Goal: Task Accomplishment & Management: Manage account settings

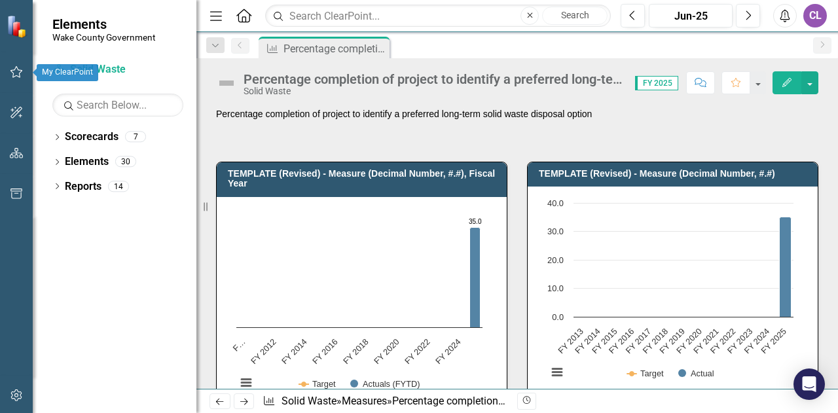
click at [14, 73] on icon "button" at bounding box center [17, 72] width 14 height 10
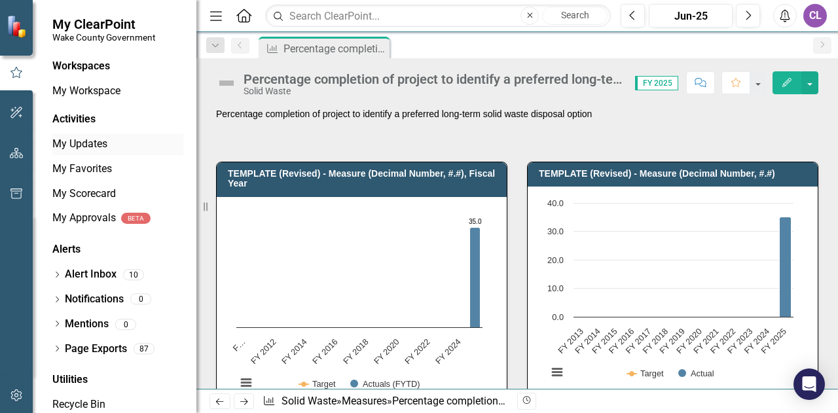
click at [94, 145] on link "My Updates" at bounding box center [117, 144] width 131 height 15
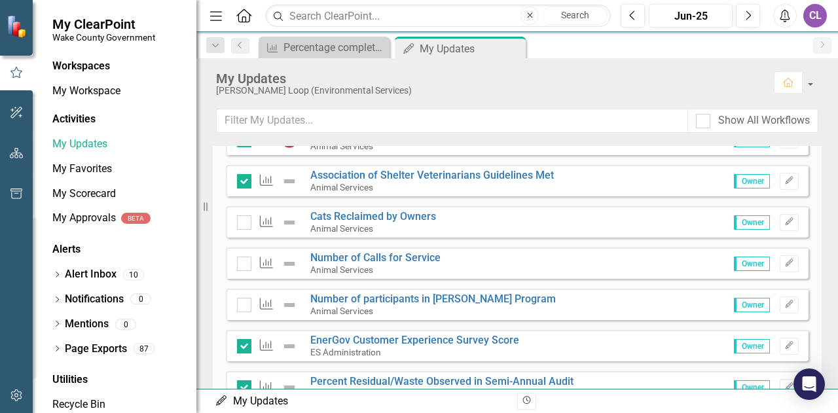
scroll to position [393, 0]
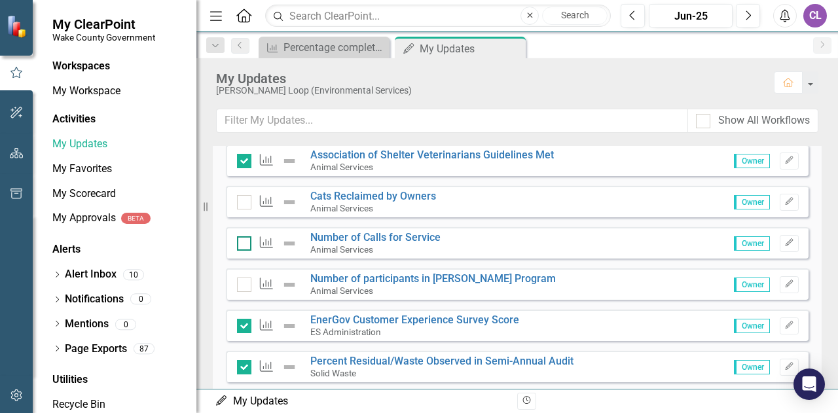
click at [237, 243] on input "checkbox" at bounding box center [241, 240] width 9 height 9
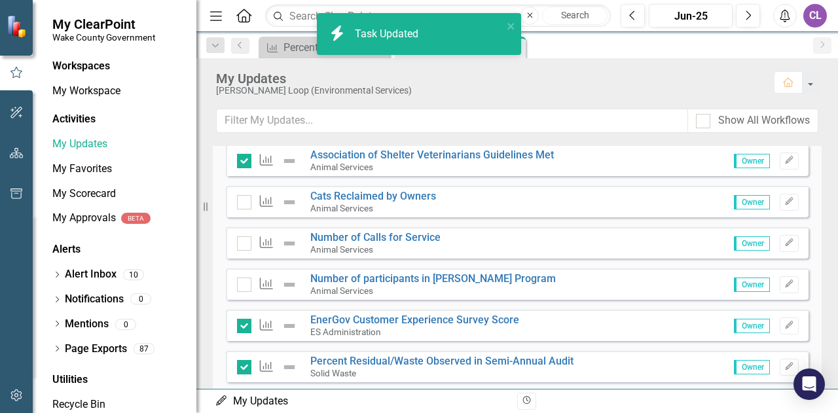
checkbox input "true"
click at [246, 284] on div at bounding box center [244, 285] width 14 height 14
click at [246, 284] on input "checkbox" at bounding box center [241, 282] width 9 height 9
checkbox input "true"
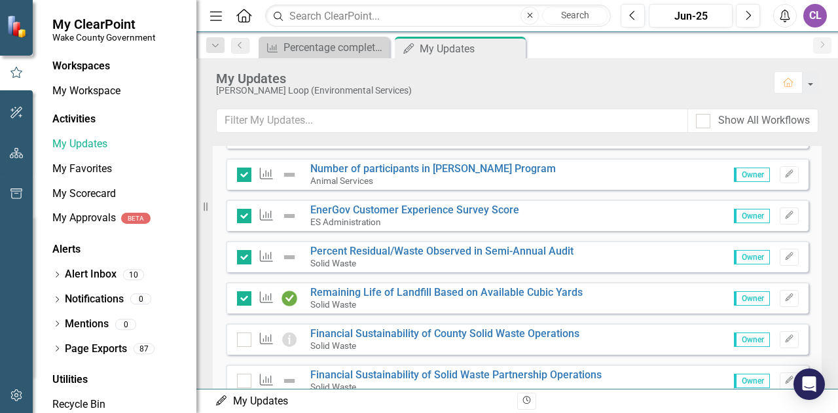
scroll to position [524, 0]
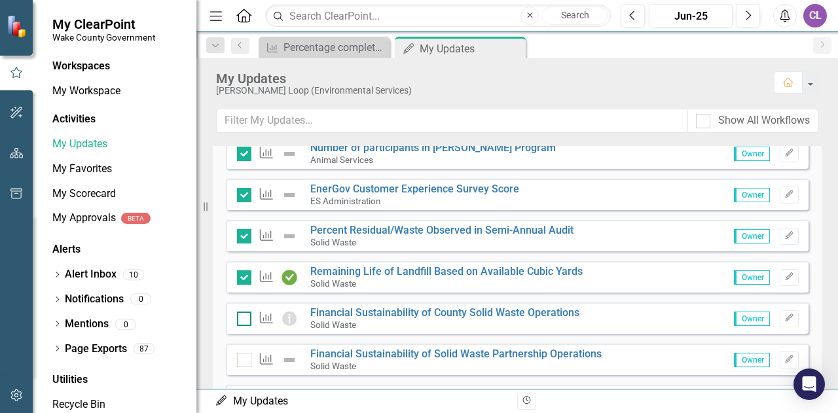
click at [241, 319] on div at bounding box center [244, 319] width 14 height 14
click at [241, 319] on input "checkbox" at bounding box center [241, 316] width 9 height 9
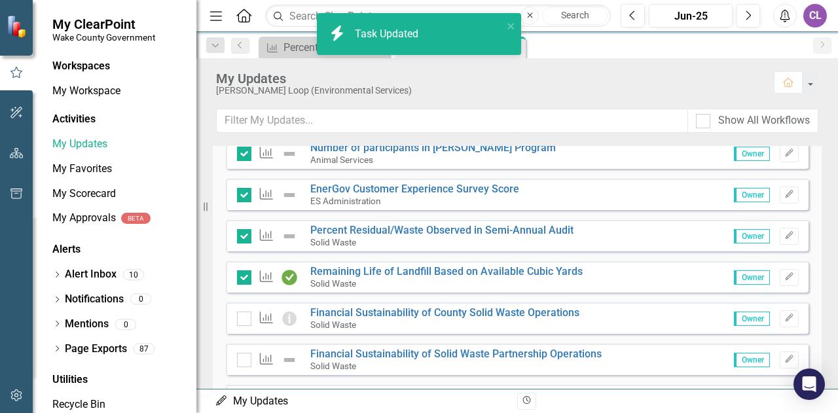
checkbox input "true"
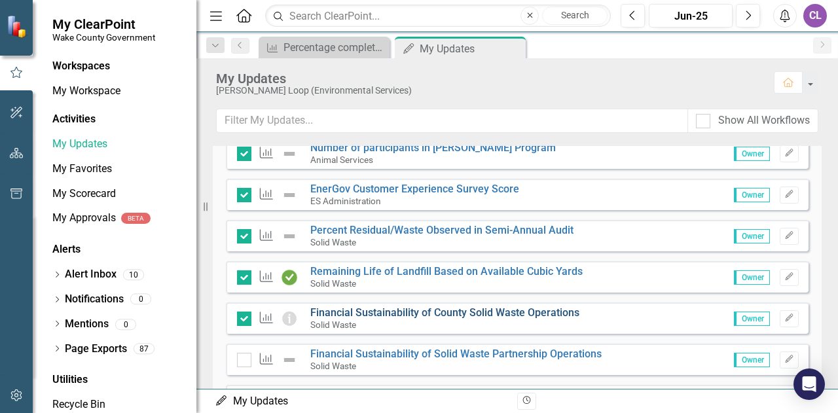
click at [349, 312] on link "Financial Sustainability of County Solid Waste Operations" at bounding box center [444, 312] width 269 height 12
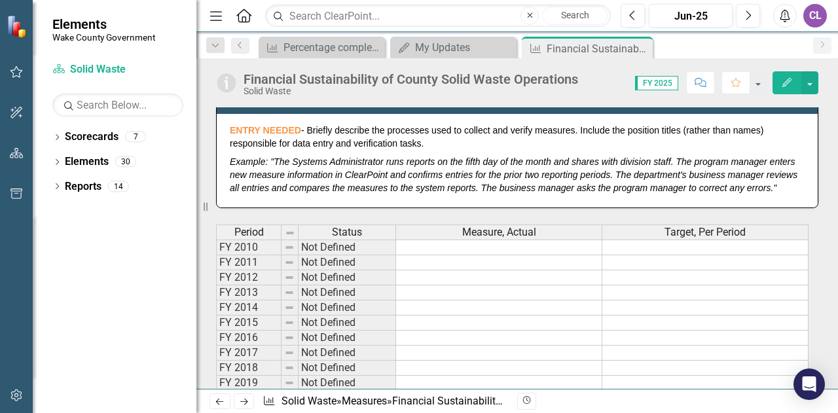
scroll to position [851, 0]
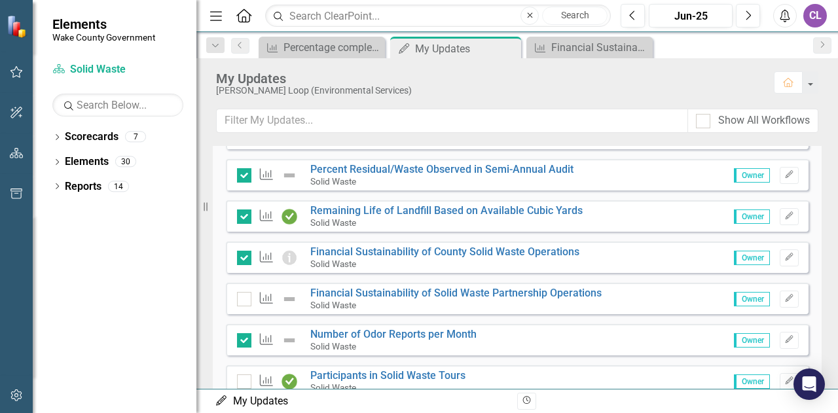
scroll to position [589, 0]
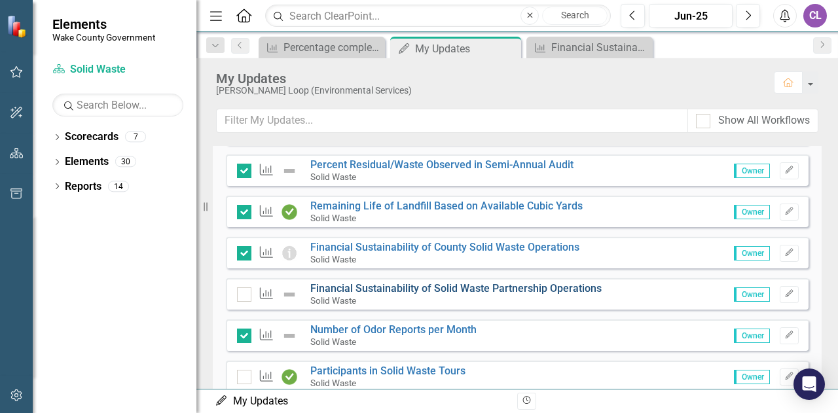
click at [356, 291] on link "Financial Sustainability of Solid Waste Partnership Operations" at bounding box center [455, 288] width 291 height 12
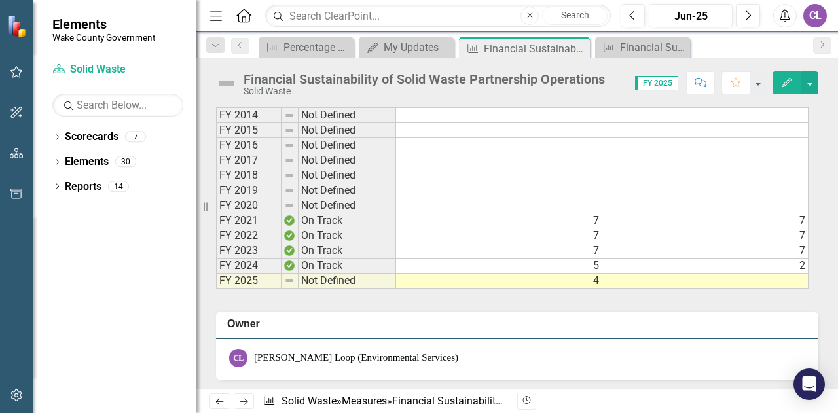
scroll to position [851, 0]
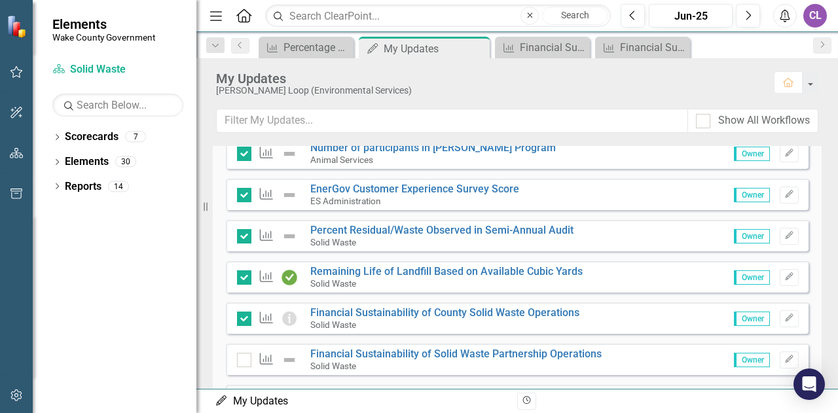
scroll to position [589, 0]
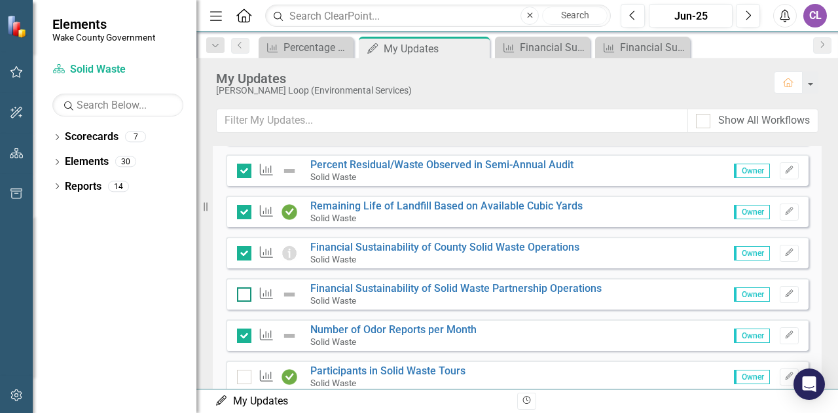
click at [240, 294] on div at bounding box center [244, 294] width 14 height 14
click at [240, 294] on input "checkbox" at bounding box center [241, 291] width 9 height 9
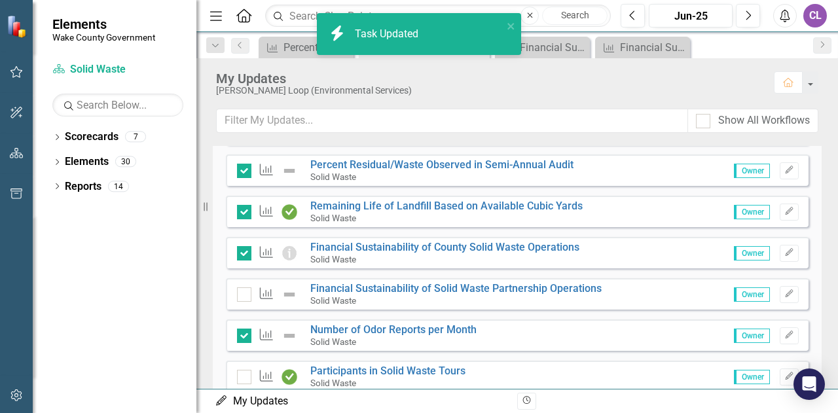
checkbox input "true"
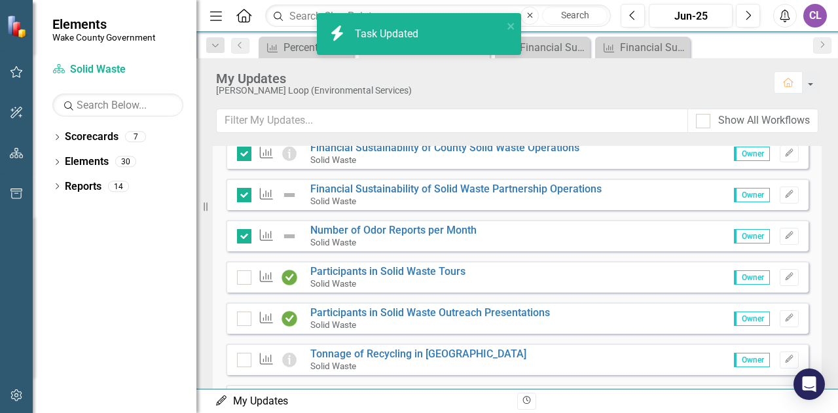
scroll to position [720, 0]
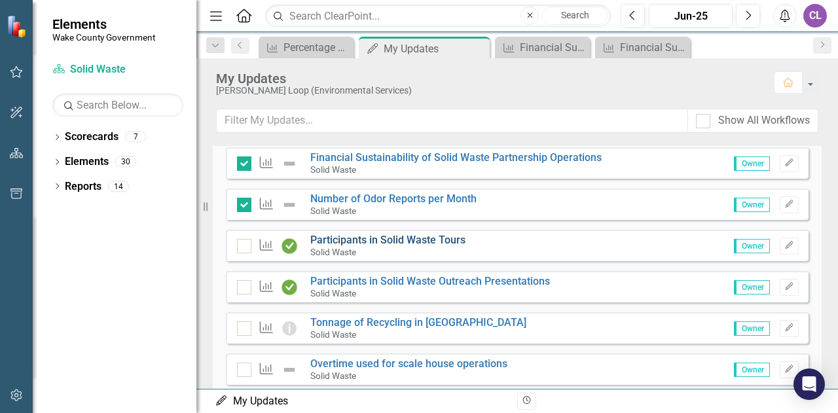
click at [370, 239] on link "Participants in Solid Waste Tours" at bounding box center [387, 240] width 155 height 12
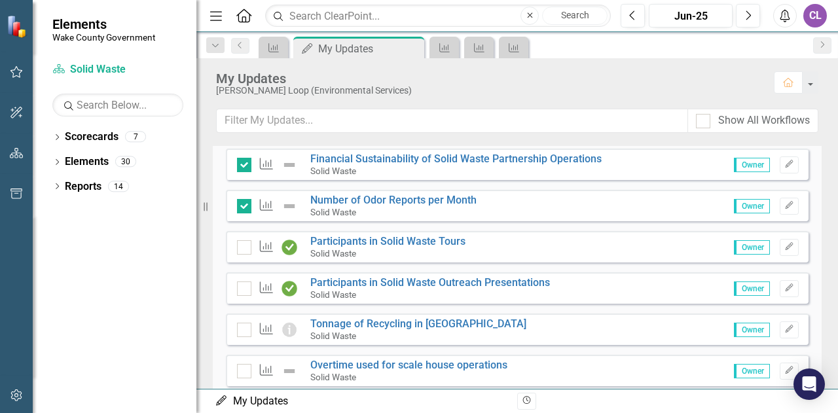
scroll to position [720, 0]
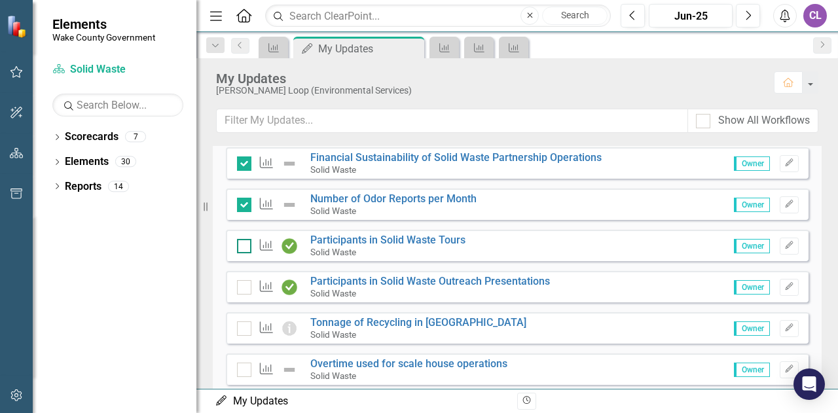
click at [246, 241] on div at bounding box center [244, 246] width 14 height 14
click at [246, 241] on input "checkbox" at bounding box center [241, 243] width 9 height 9
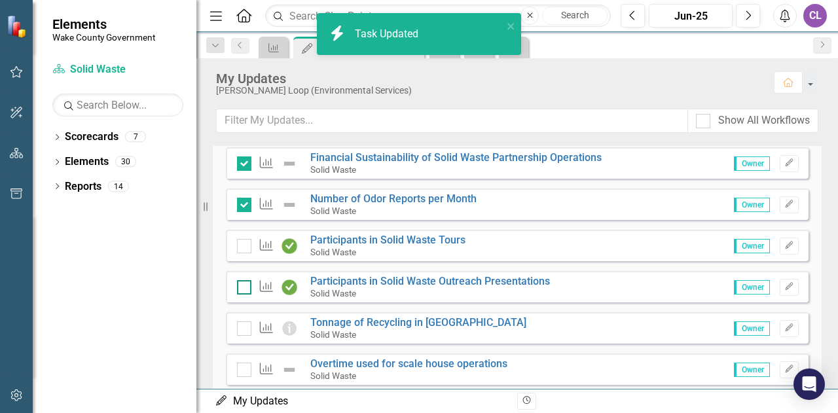
checkbox input "true"
click at [352, 277] on link "Participants in Solid Waste Outreach Presentations" at bounding box center [430, 281] width 240 height 12
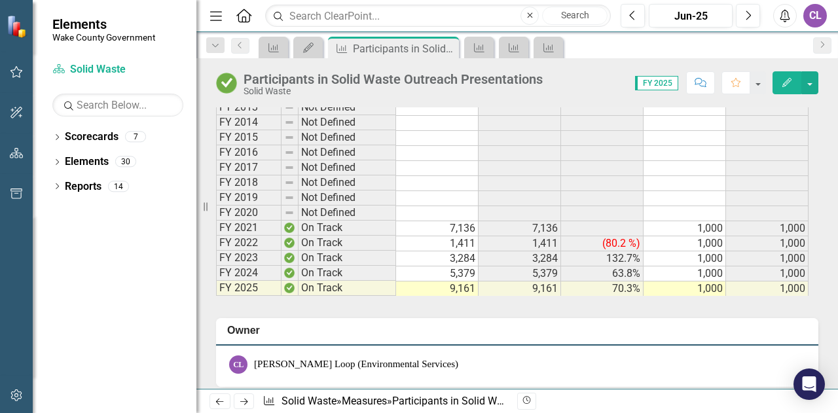
scroll to position [982, 0]
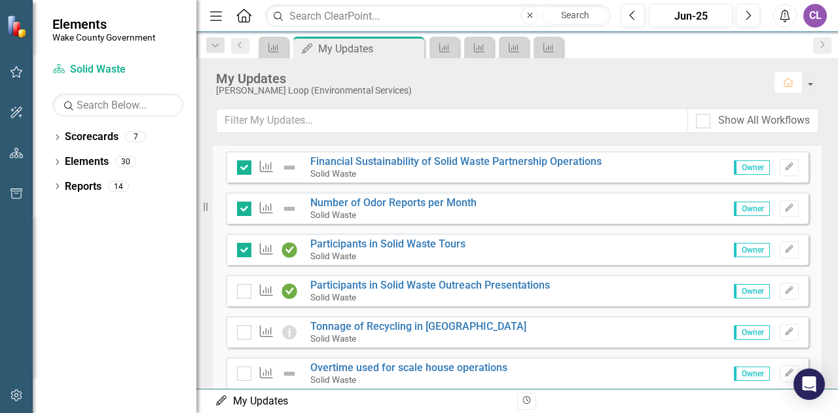
scroll to position [720, 0]
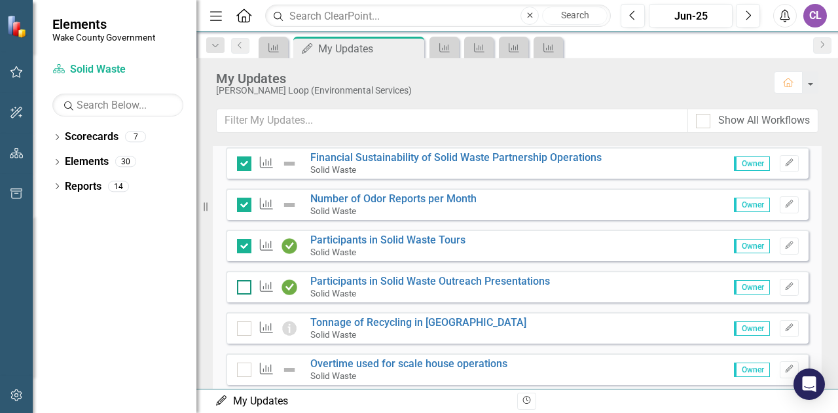
click at [247, 288] on div at bounding box center [244, 287] width 14 height 14
click at [246, 288] on input "checkbox" at bounding box center [241, 284] width 9 height 9
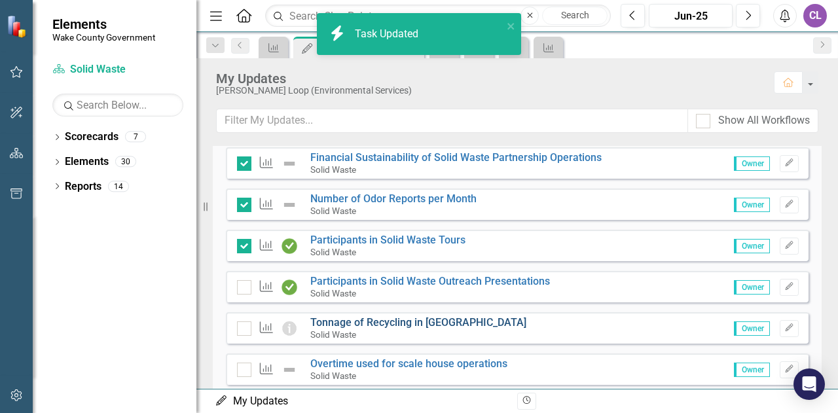
checkbox input "true"
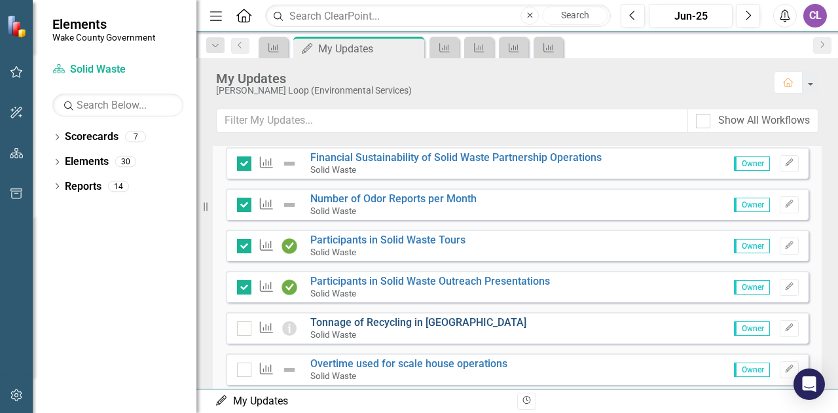
click at [376, 321] on link "Tonnage of Recycling in [GEOGRAPHIC_DATA]" at bounding box center [418, 322] width 216 height 12
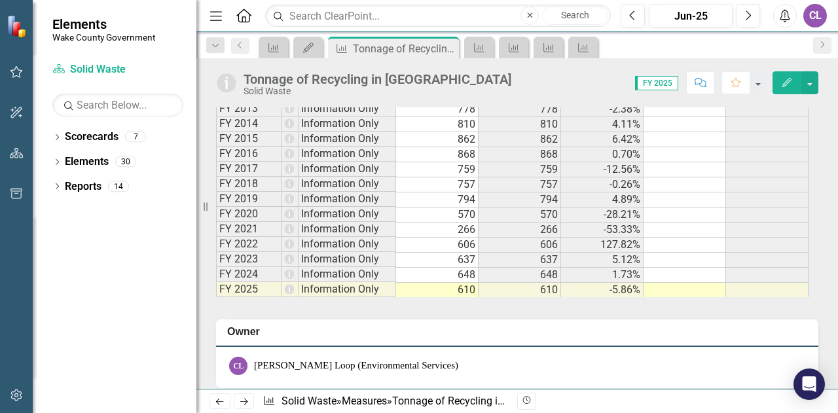
scroll to position [851, 0]
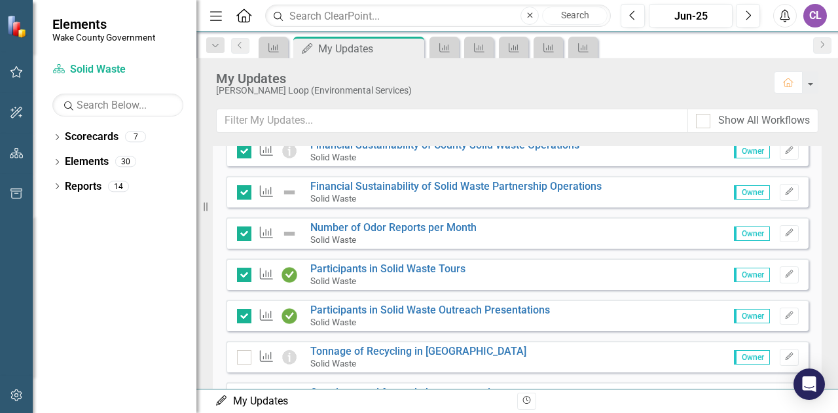
scroll to position [720, 0]
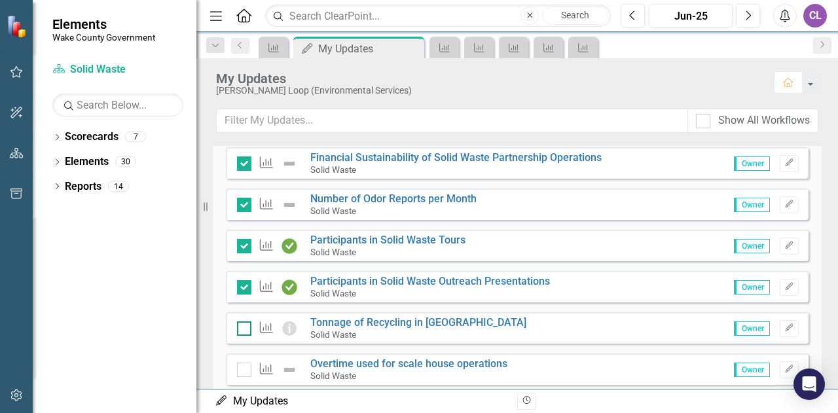
click at [242, 330] on div at bounding box center [244, 328] width 14 height 14
click at [242, 330] on input "checkbox" at bounding box center [241, 325] width 9 height 9
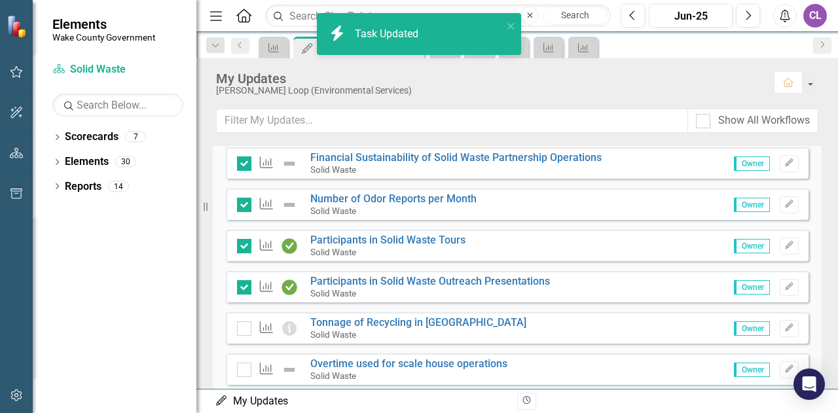
checkbox input "true"
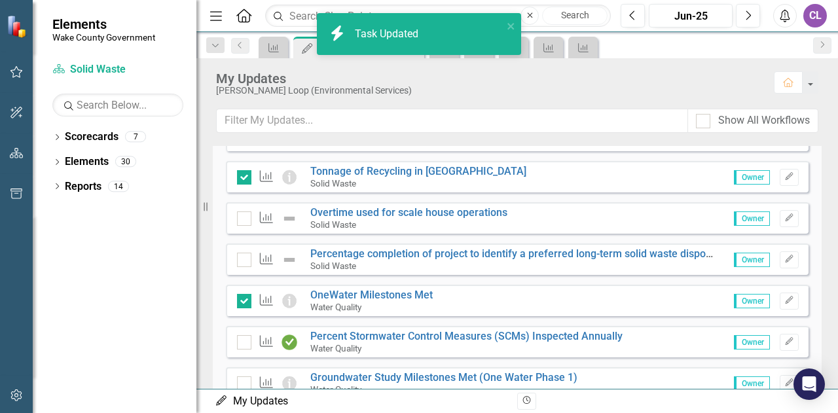
scroll to position [851, 0]
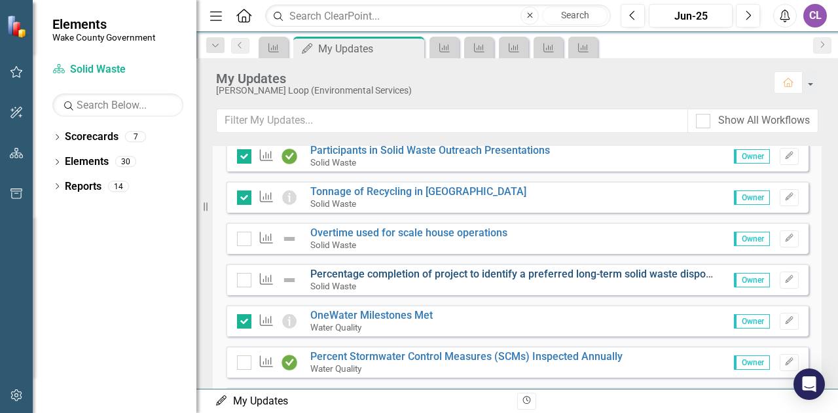
click at [325, 272] on link "Percentage completion of project to identify a preferred long-term solid waste …" at bounding box center [530, 274] width 441 height 12
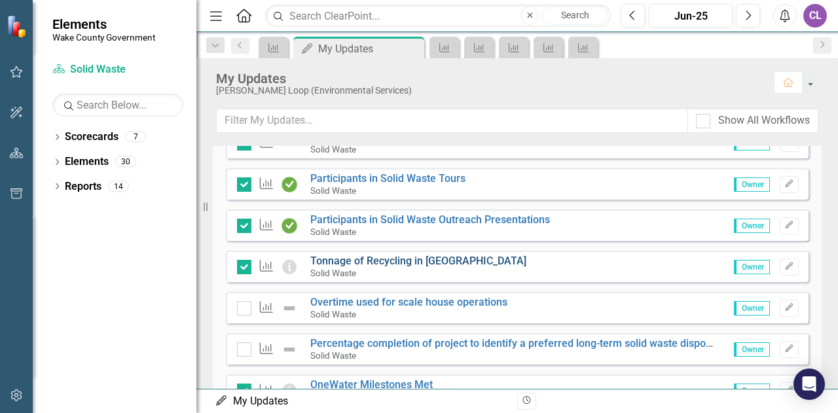
scroll to position [851, 0]
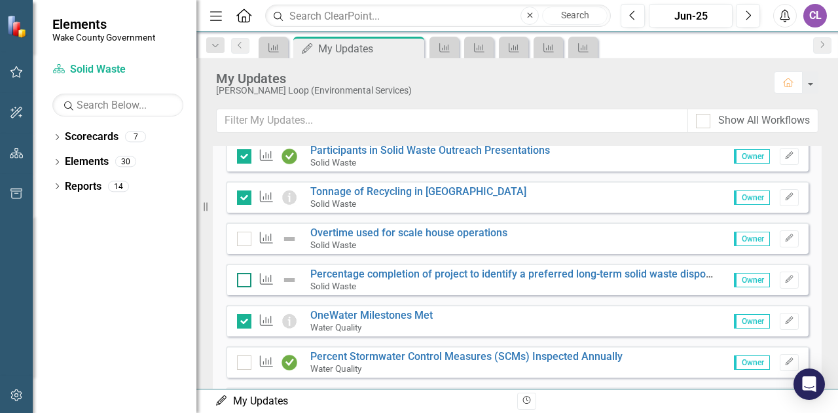
click at [245, 283] on div at bounding box center [244, 280] width 14 height 14
click at [245, 282] on input "checkbox" at bounding box center [241, 277] width 9 height 9
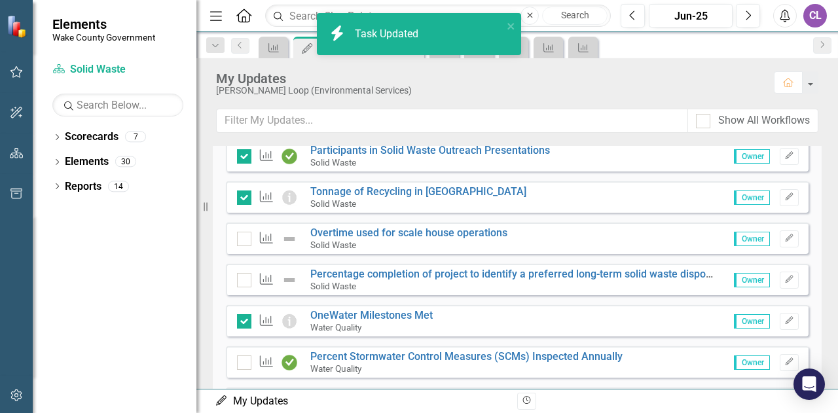
checkbox input "true"
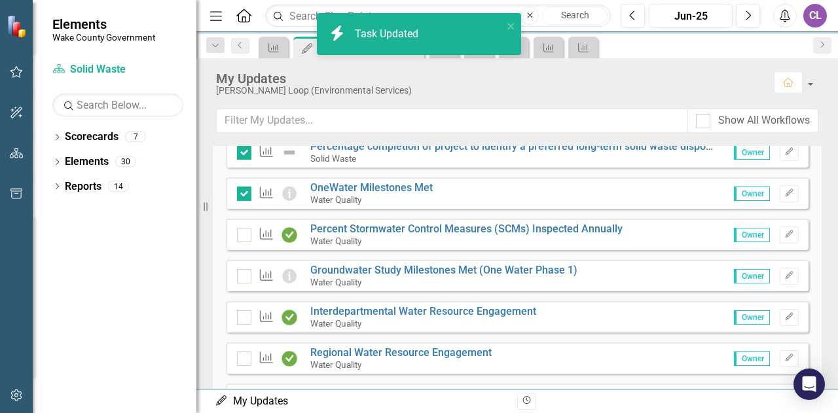
scroll to position [982, 0]
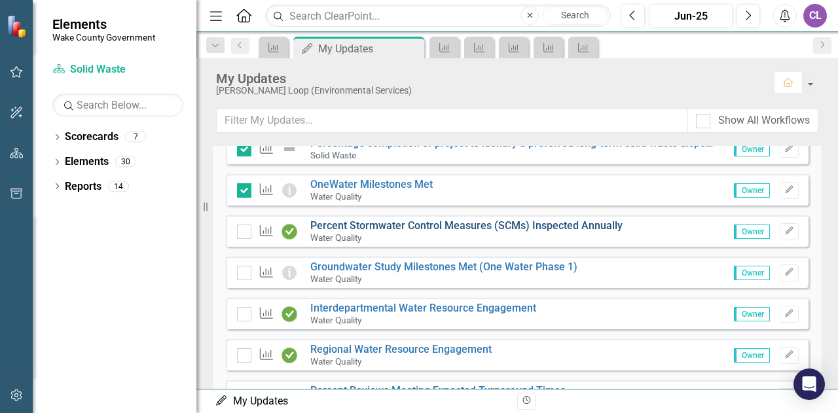
click at [386, 225] on link "Percent Stormwater Control Measures (SCMs) Inspected Annually" at bounding box center [466, 225] width 312 height 12
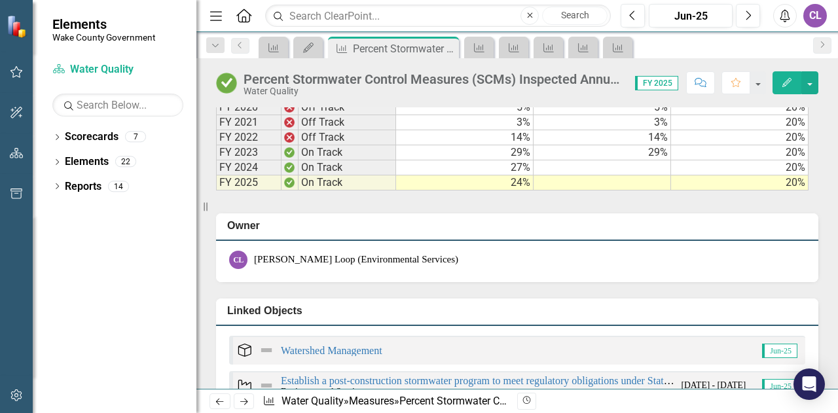
scroll to position [917, 0]
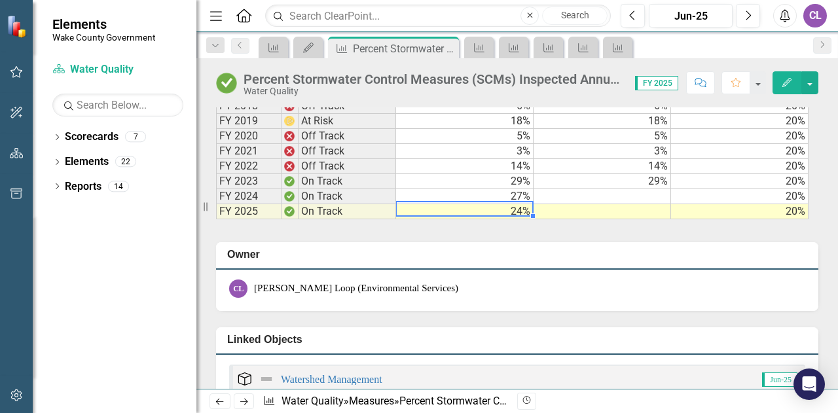
click at [509, 217] on td "24%" at bounding box center [464, 211] width 137 height 15
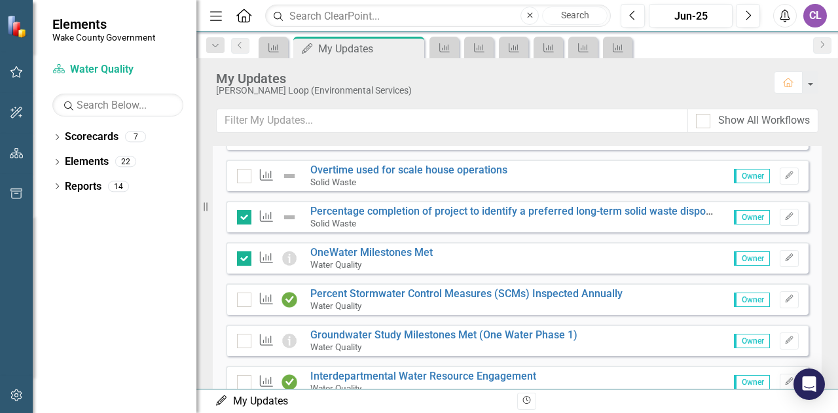
scroll to position [917, 0]
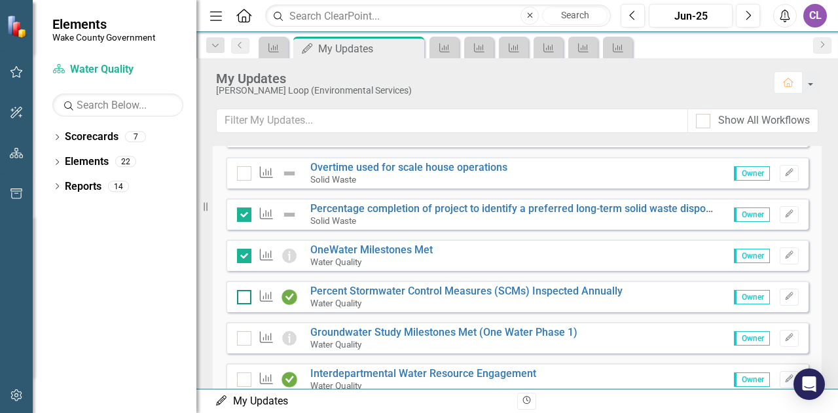
click at [246, 293] on div at bounding box center [244, 297] width 14 height 14
click at [246, 293] on input "checkbox" at bounding box center [241, 294] width 9 height 9
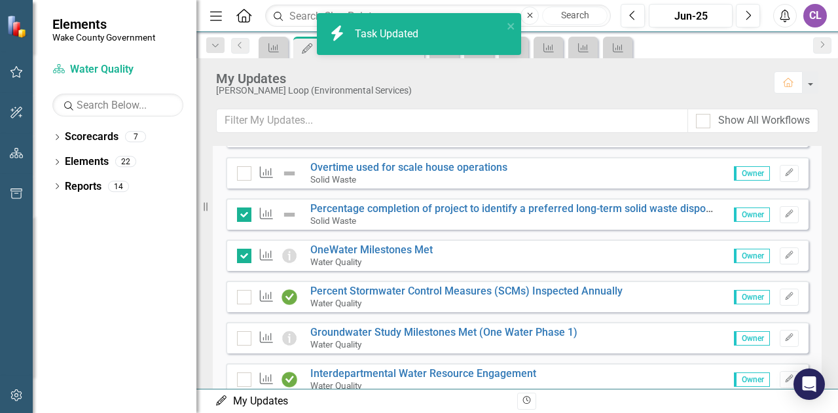
checkbox input "true"
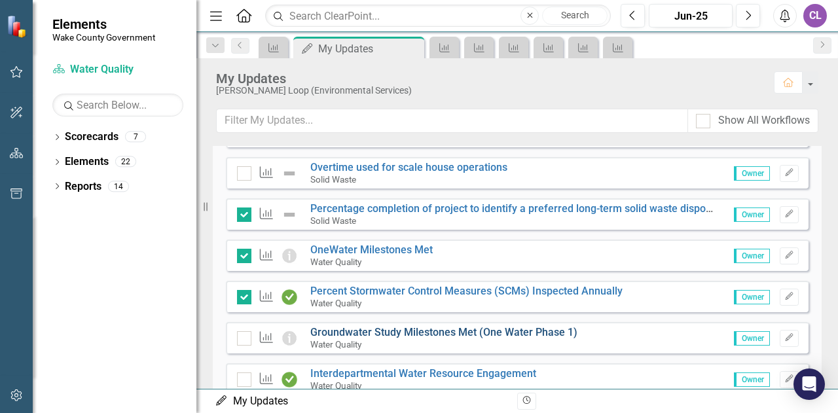
click at [350, 331] on link "Groundwater Study Milestones Met (One Water Phase 1)" at bounding box center [443, 332] width 267 height 12
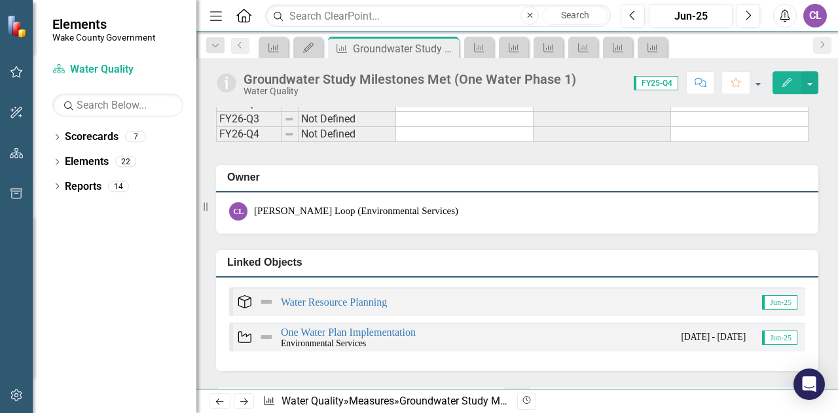
scroll to position [1375, 0]
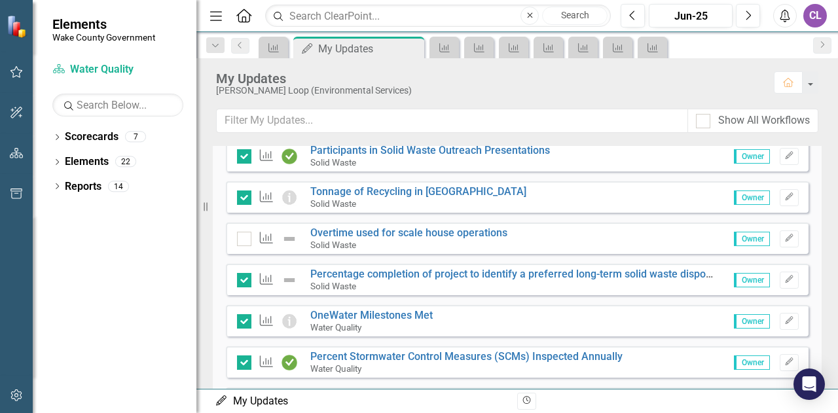
scroll to position [982, 0]
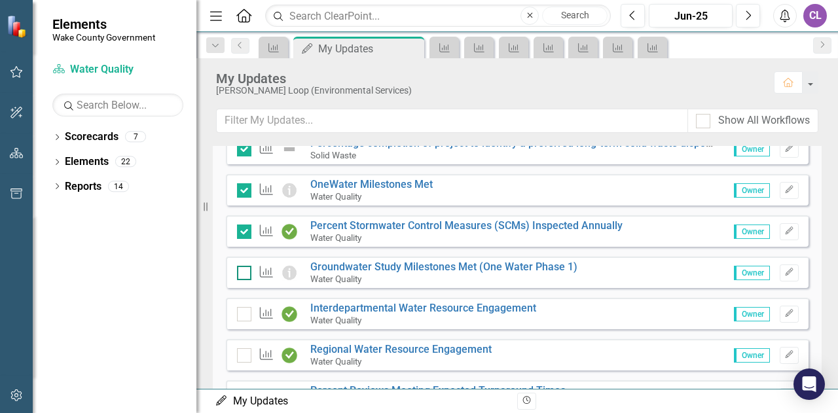
click at [242, 273] on div at bounding box center [244, 273] width 14 height 14
click at [242, 273] on input "checkbox" at bounding box center [241, 270] width 9 height 9
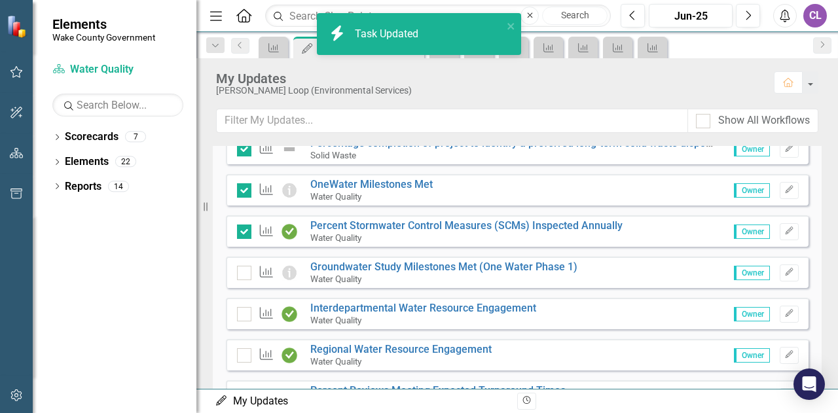
checkbox input "true"
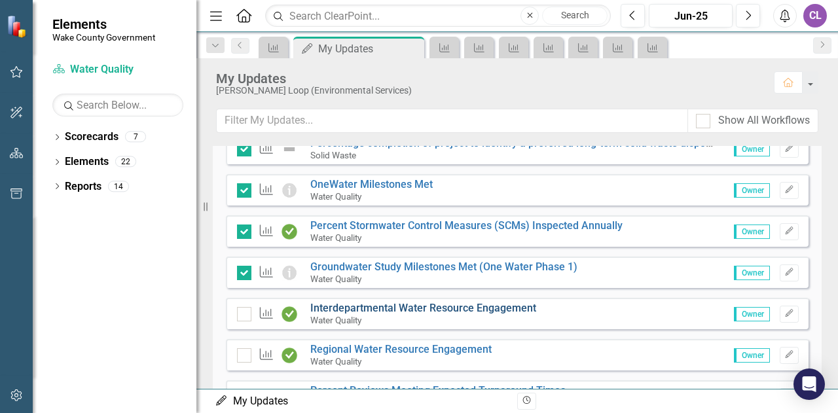
click at [359, 307] on link "Interdepartmental Water Resource Engagement" at bounding box center [423, 308] width 226 height 12
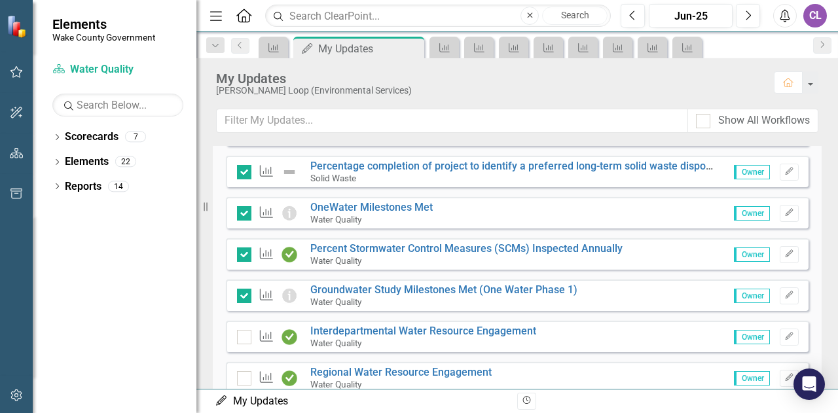
scroll to position [982, 0]
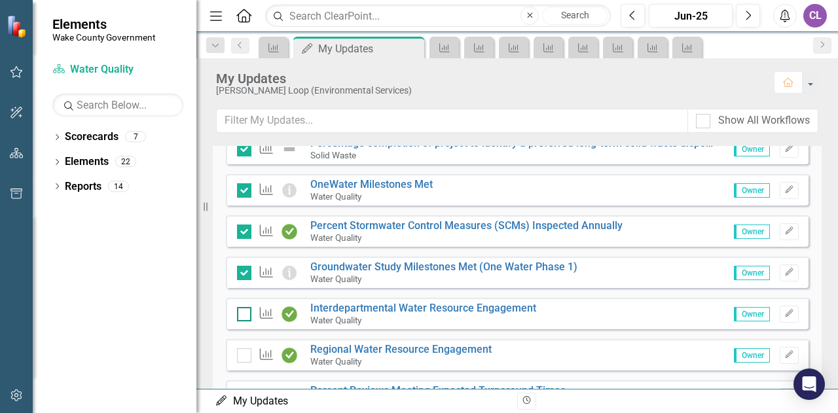
click at [247, 310] on div at bounding box center [244, 314] width 14 height 14
click at [246, 310] on input "checkbox" at bounding box center [241, 311] width 9 height 9
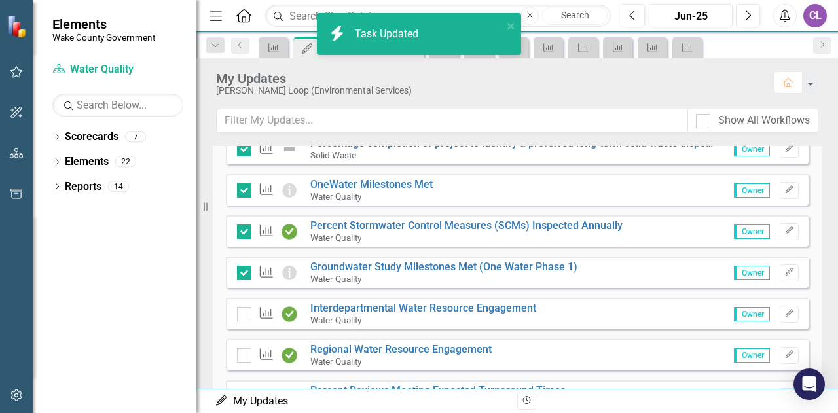
checkbox input "true"
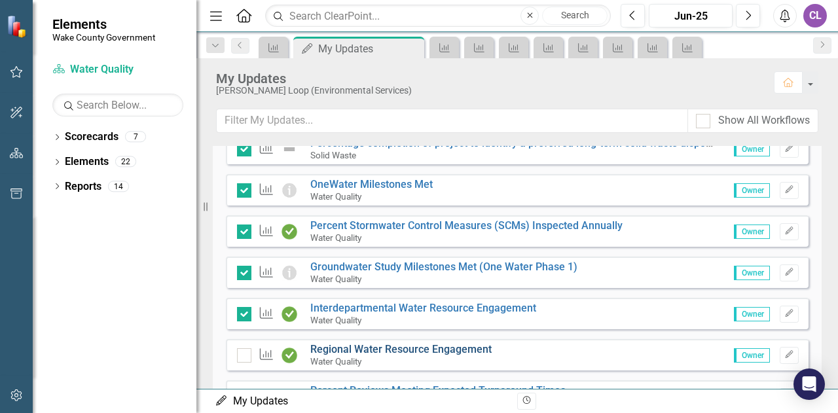
click at [395, 344] on link "Regional Water Resource Engagement" at bounding box center [400, 349] width 181 height 12
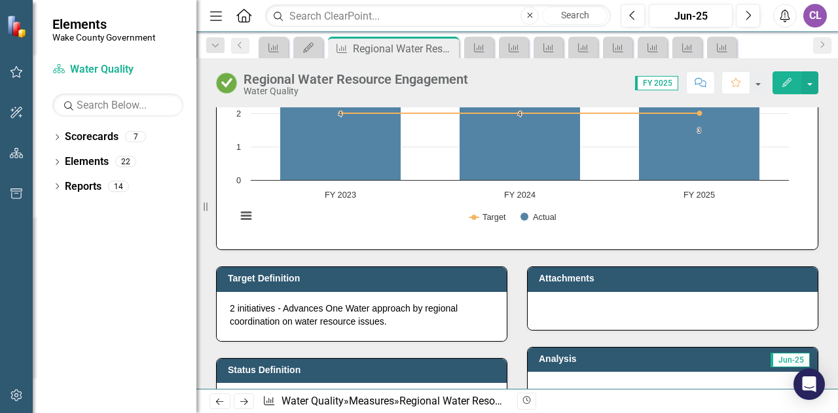
scroll to position [131, 0]
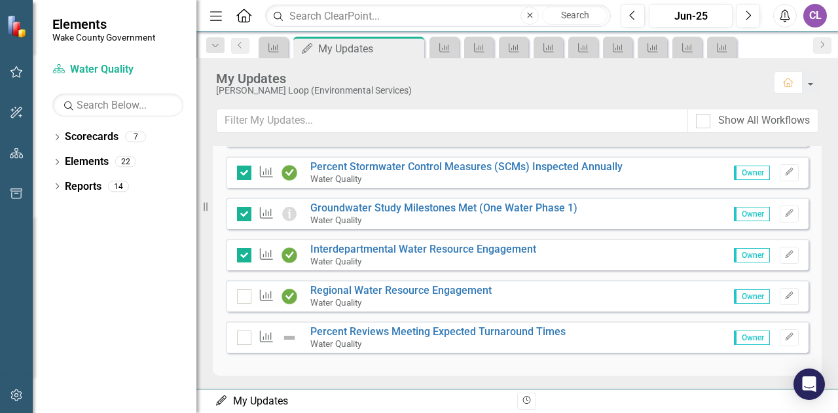
scroll to position [1042, 0]
click at [242, 298] on div at bounding box center [244, 296] width 14 height 14
click at [242, 297] on input "checkbox" at bounding box center [241, 293] width 9 height 9
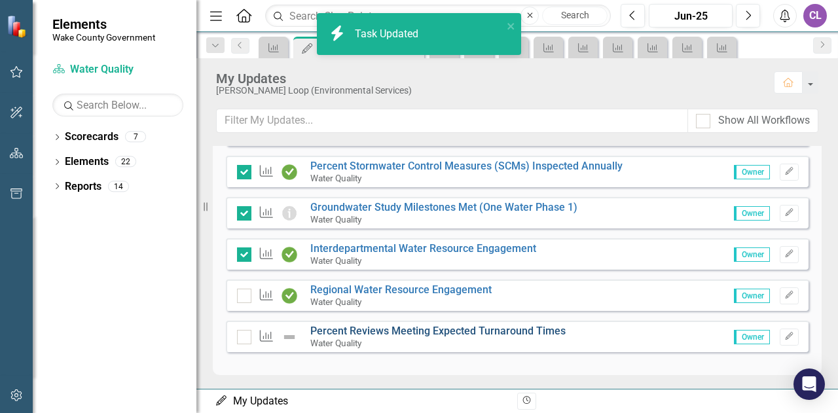
checkbox input "true"
click at [376, 331] on link "Percent Reviews Meeting Expected Turnaround Times" at bounding box center [437, 331] width 255 height 12
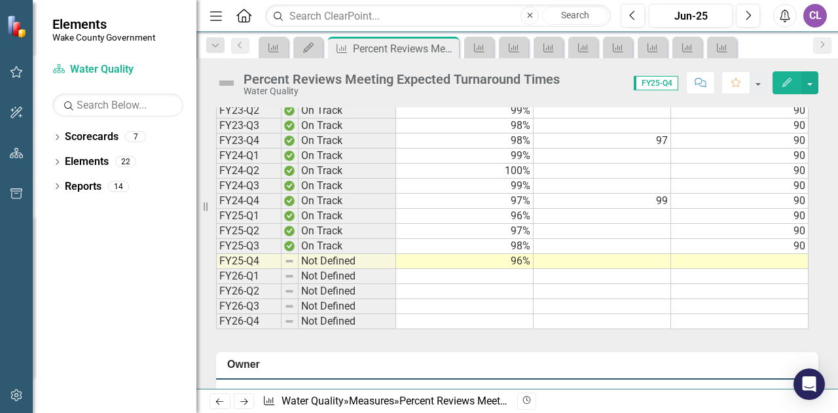
scroll to position [1440, 0]
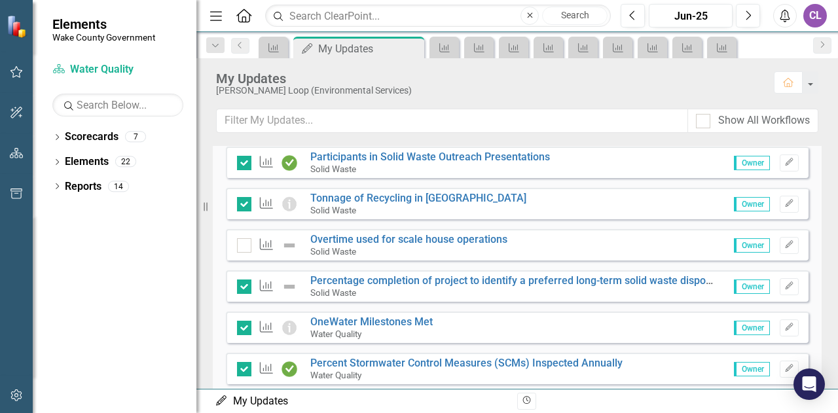
scroll to position [1042, 0]
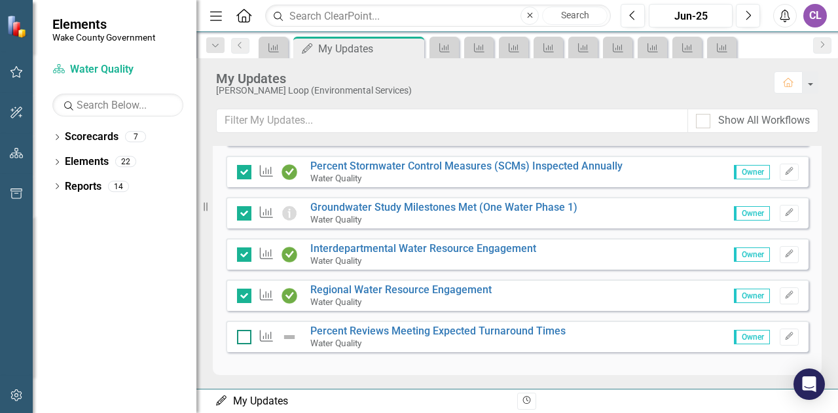
click at [243, 337] on div at bounding box center [244, 337] width 14 height 14
click at [243, 337] on input "checkbox" at bounding box center [241, 334] width 9 height 9
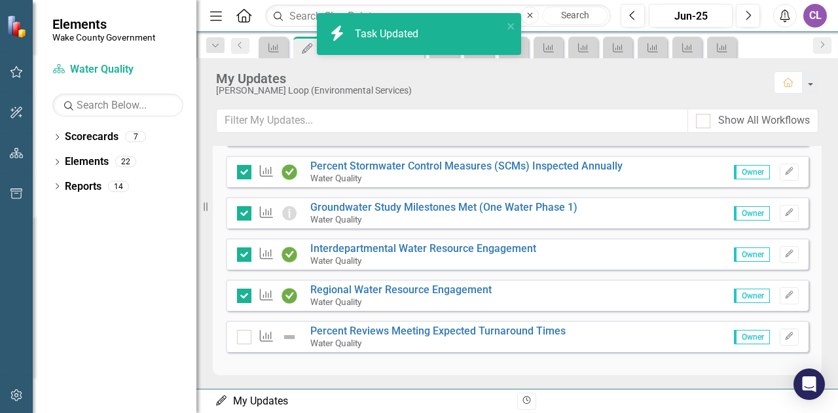
checkbox input "true"
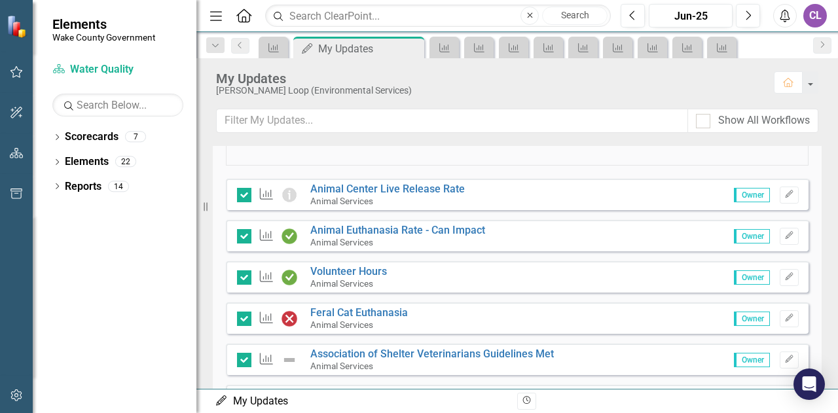
scroll to position [196, 0]
